Goal: Check status: Check status

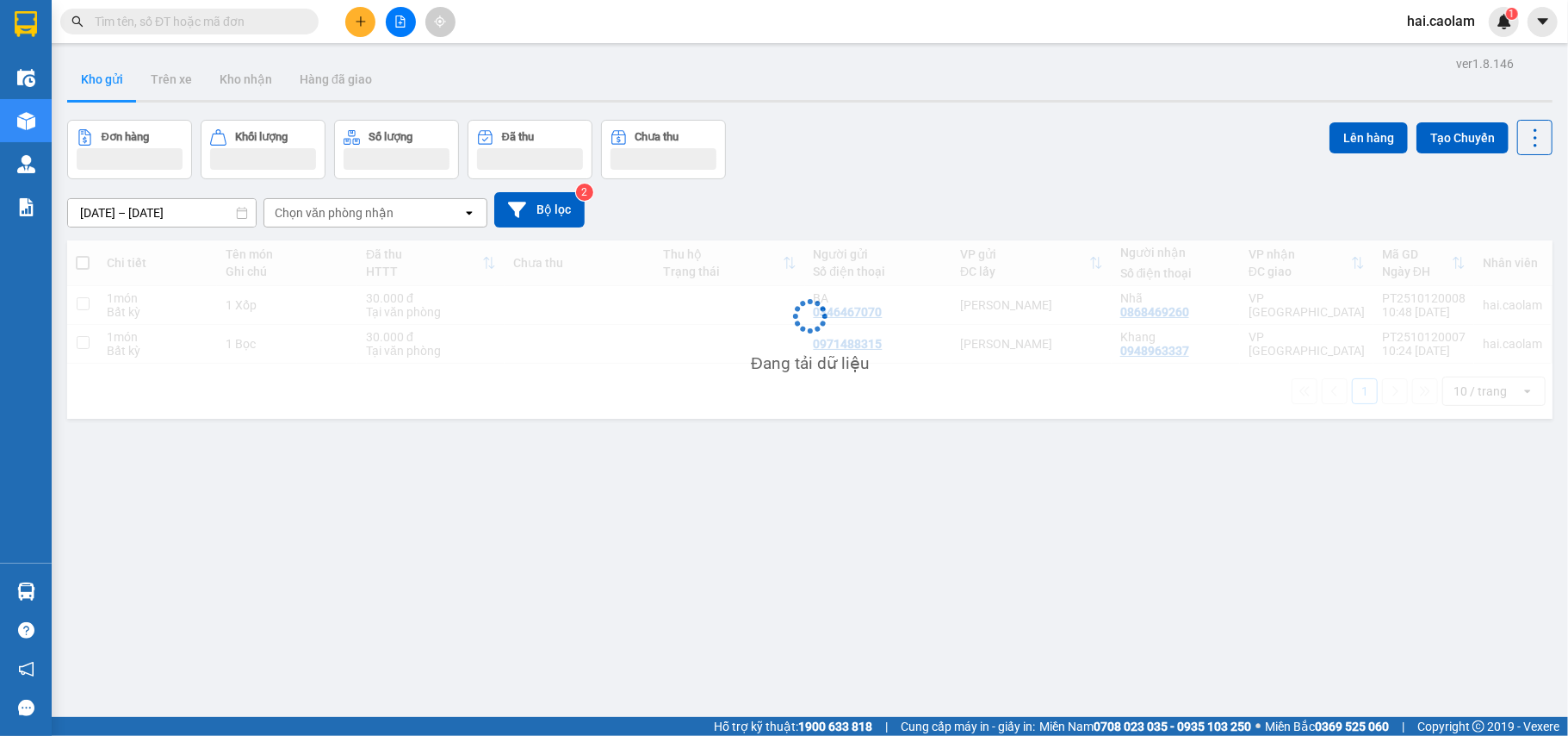
click at [155, 19] on input "text" at bounding box center [196, 21] width 203 height 19
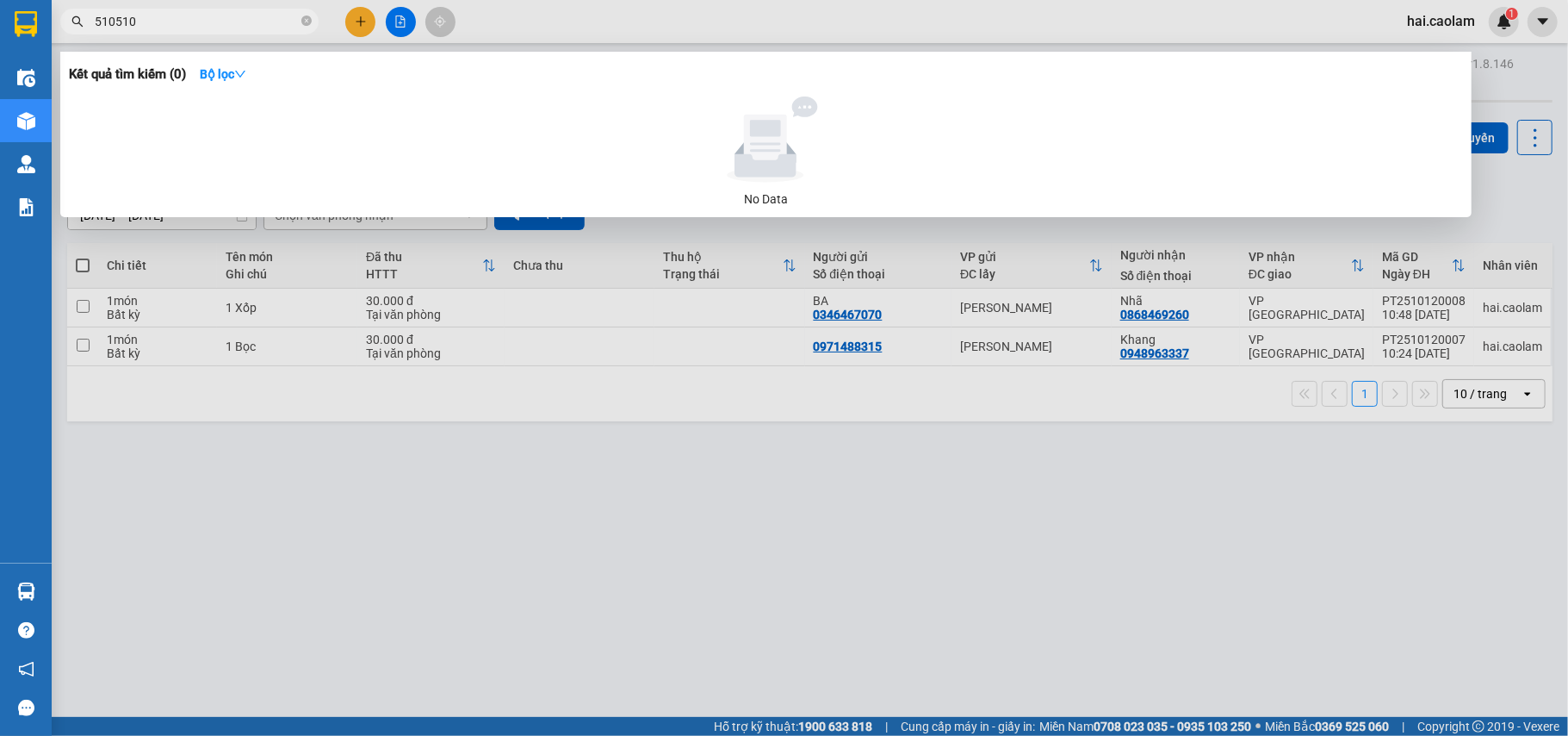
click at [235, 17] on input "510510" at bounding box center [196, 21] width 203 height 19
click at [235, 21] on input "510510" at bounding box center [196, 21] width 203 height 19
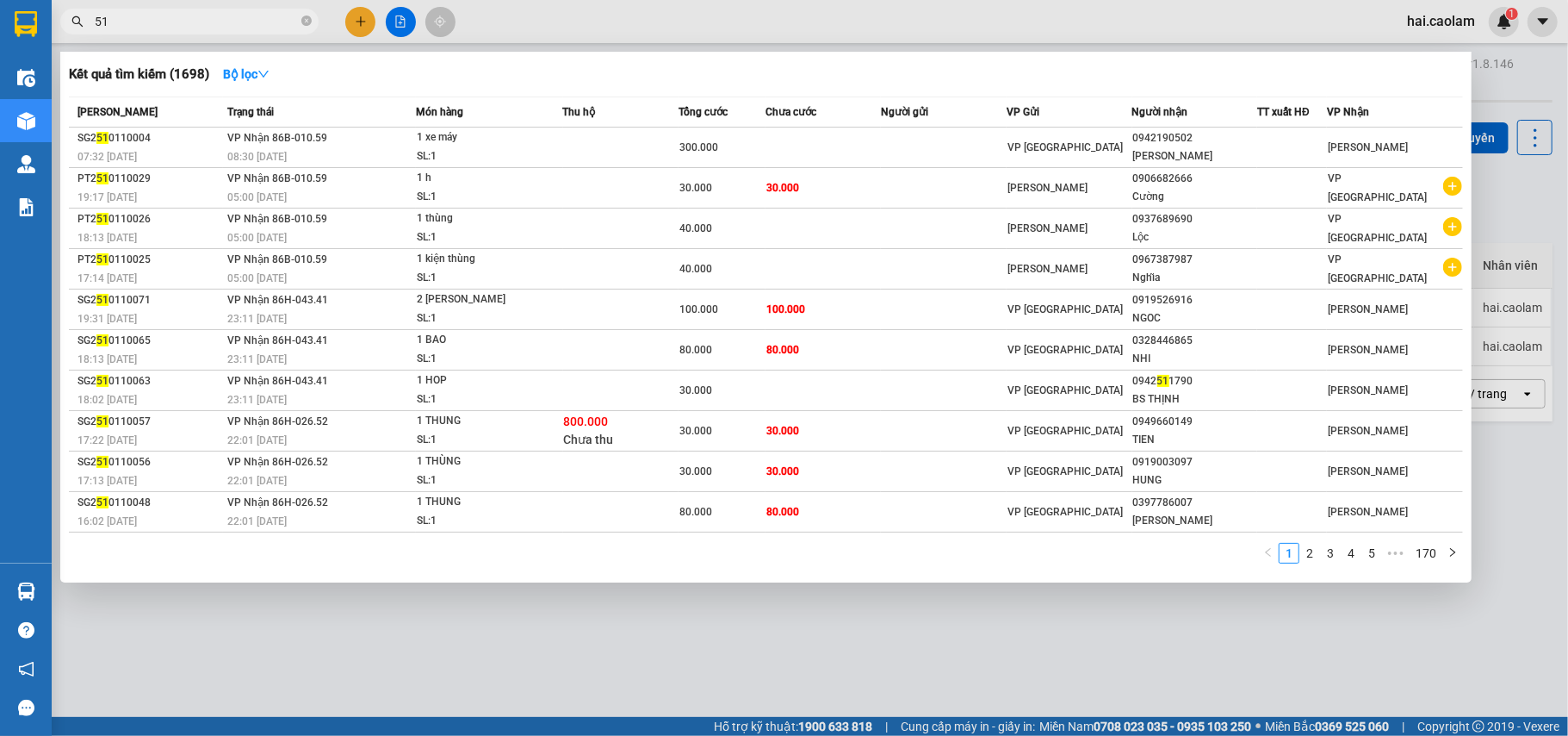
type input "5"
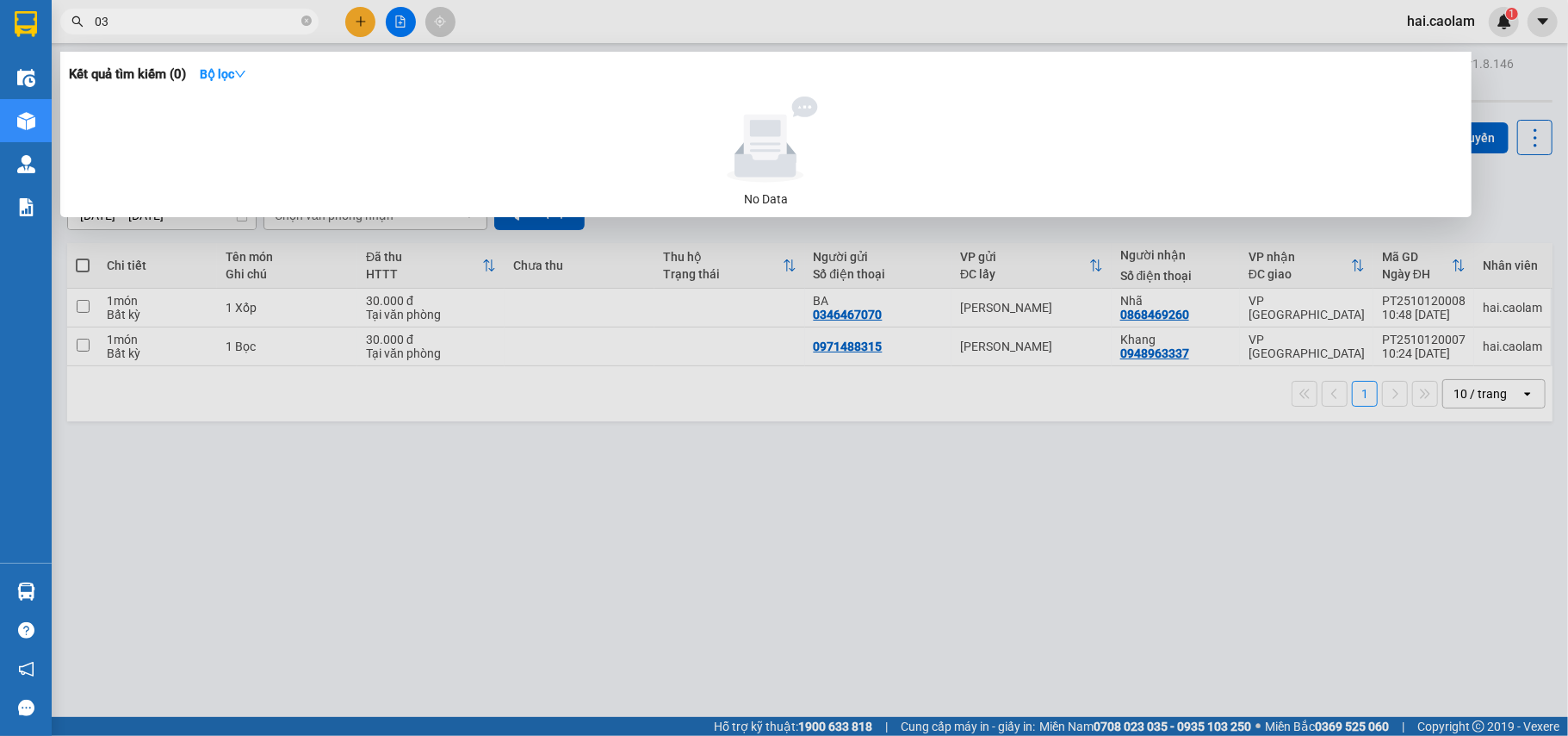
type input "0"
